Goal: Find contact information: Find contact information

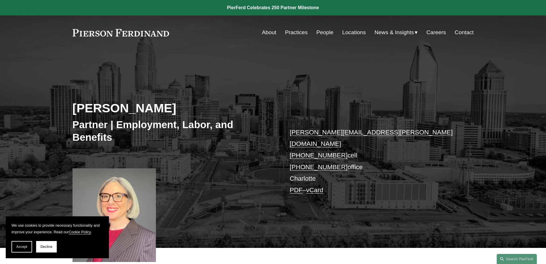
click at [468, 34] on link "Contact" at bounding box center [464, 32] width 19 height 11
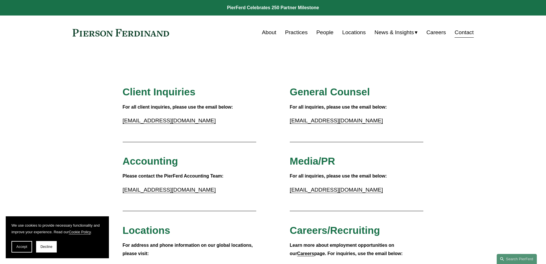
click at [352, 31] on link "Locations" at bounding box center [354, 32] width 24 height 11
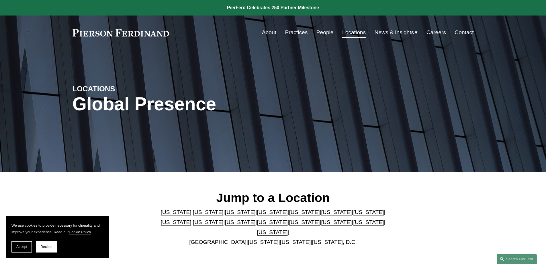
click at [289, 225] on link "[US_STATE]" at bounding box center [304, 222] width 31 height 6
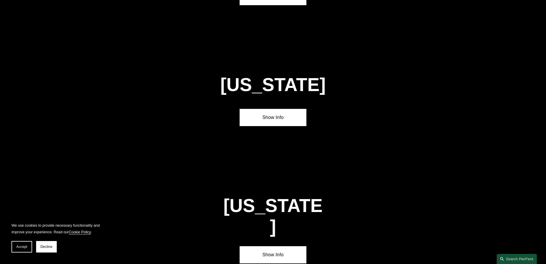
scroll to position [1590, 0]
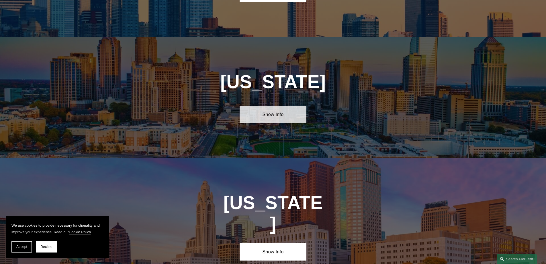
click at [287, 106] on link "Show Info" at bounding box center [273, 114] width 67 height 17
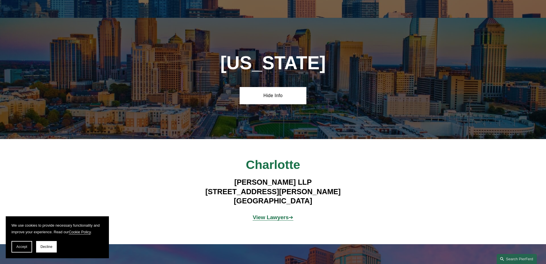
scroll to position [1618, 0]
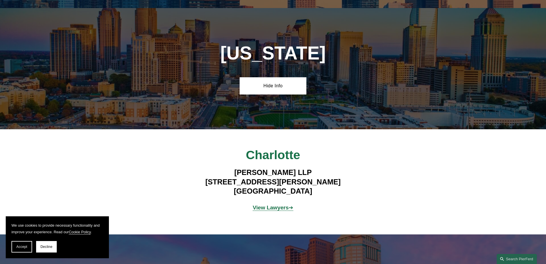
click at [285, 204] on strong "View Lawyers" at bounding box center [271, 207] width 36 height 6
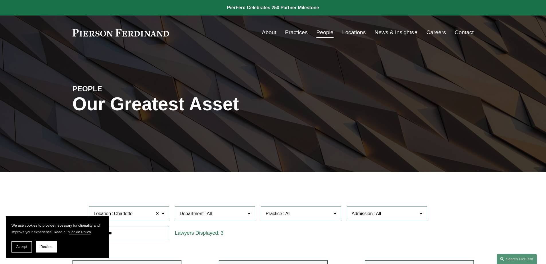
scroll to position [228, 0]
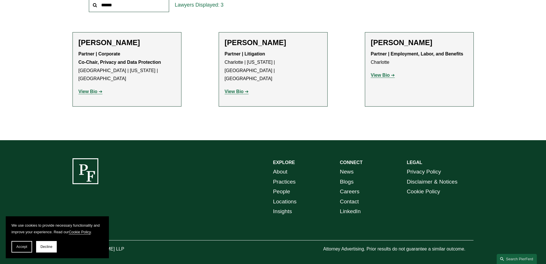
click at [390, 76] on link "View Bio" at bounding box center [383, 75] width 24 height 5
click at [90, 89] on strong "View Bio" at bounding box center [88, 91] width 19 height 5
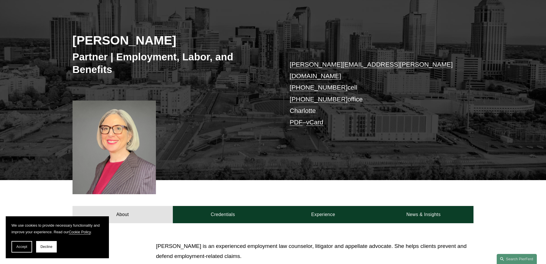
scroll to position [115, 0]
